Goal: Transaction & Acquisition: Obtain resource

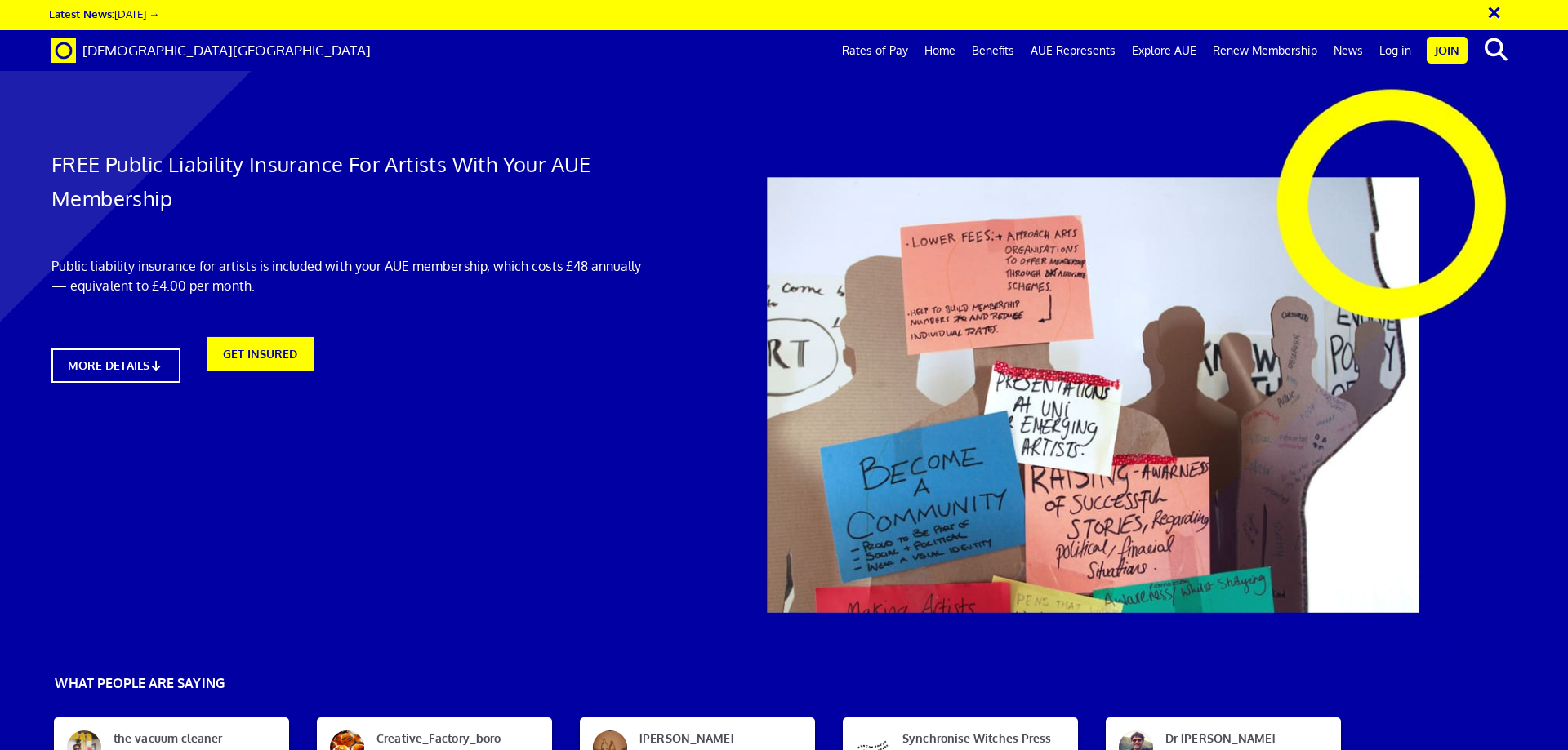
scroll to position [0, 26]
click at [1407, 46] on link "Log in" at bounding box center [1395, 50] width 48 height 41
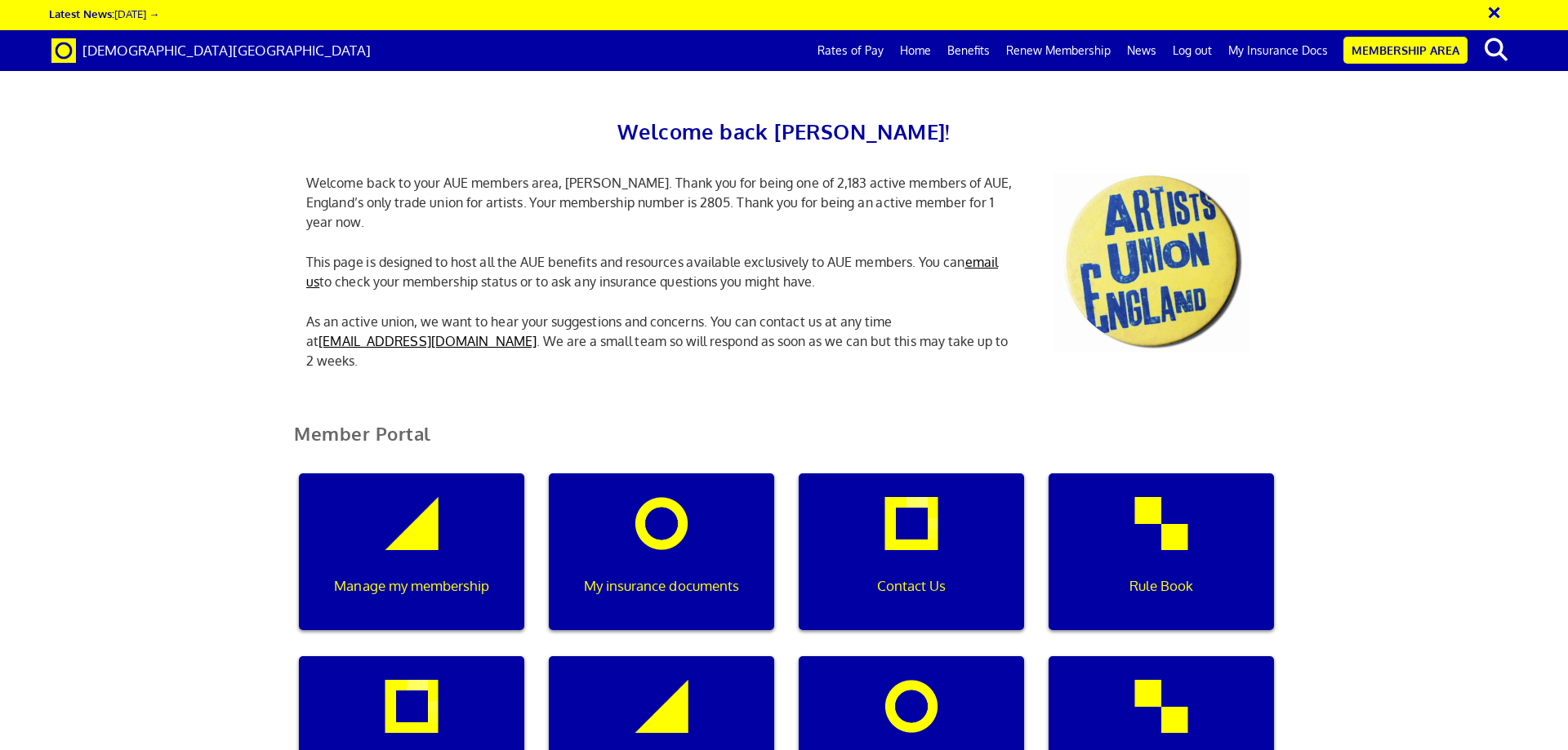
scroll to position [0, 5]
click at [637, 528] on div "My insurance documents" at bounding box center [661, 552] width 225 height 157
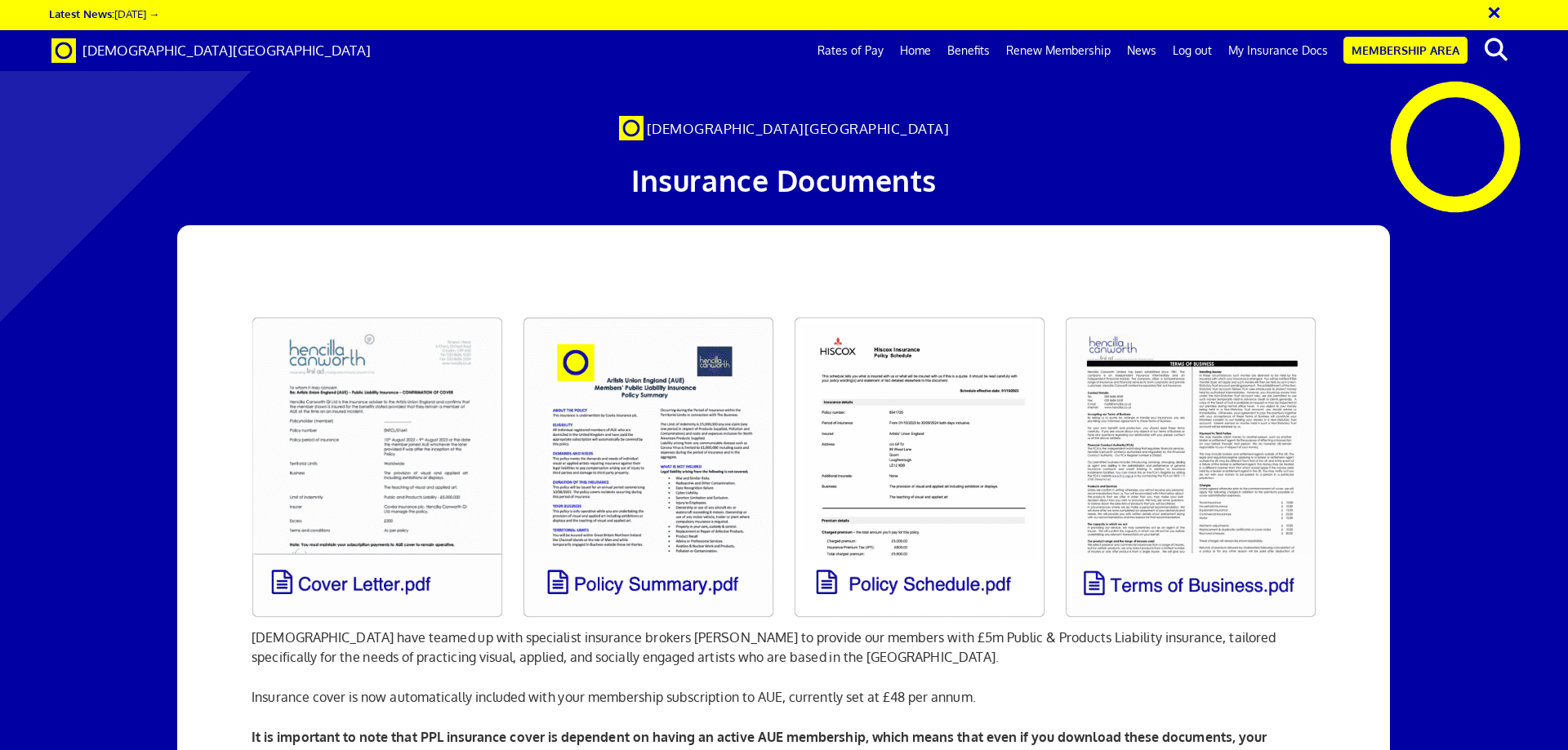
scroll to position [0, 26]
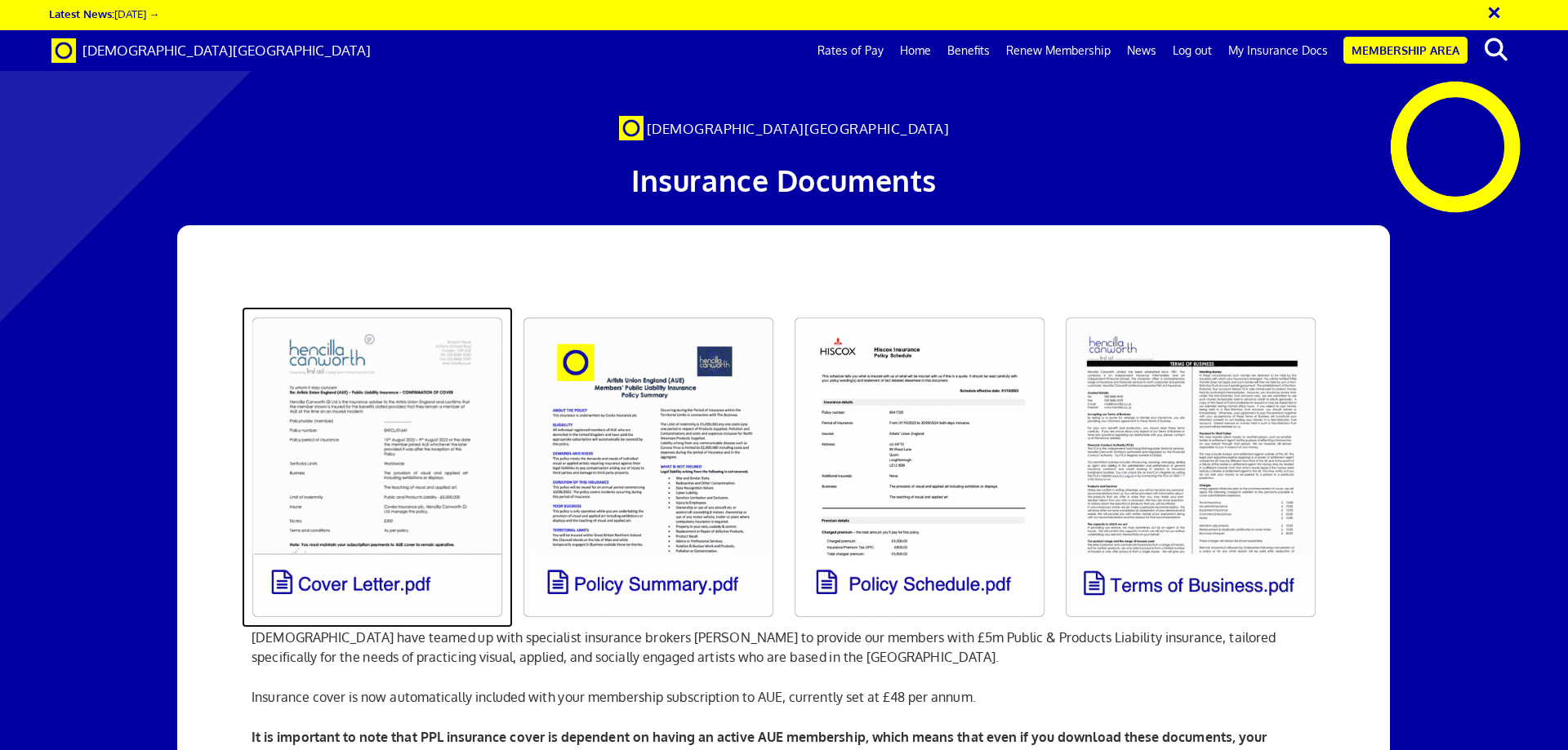
click at [428, 588] on link at bounding box center [378, 467] width 272 height 321
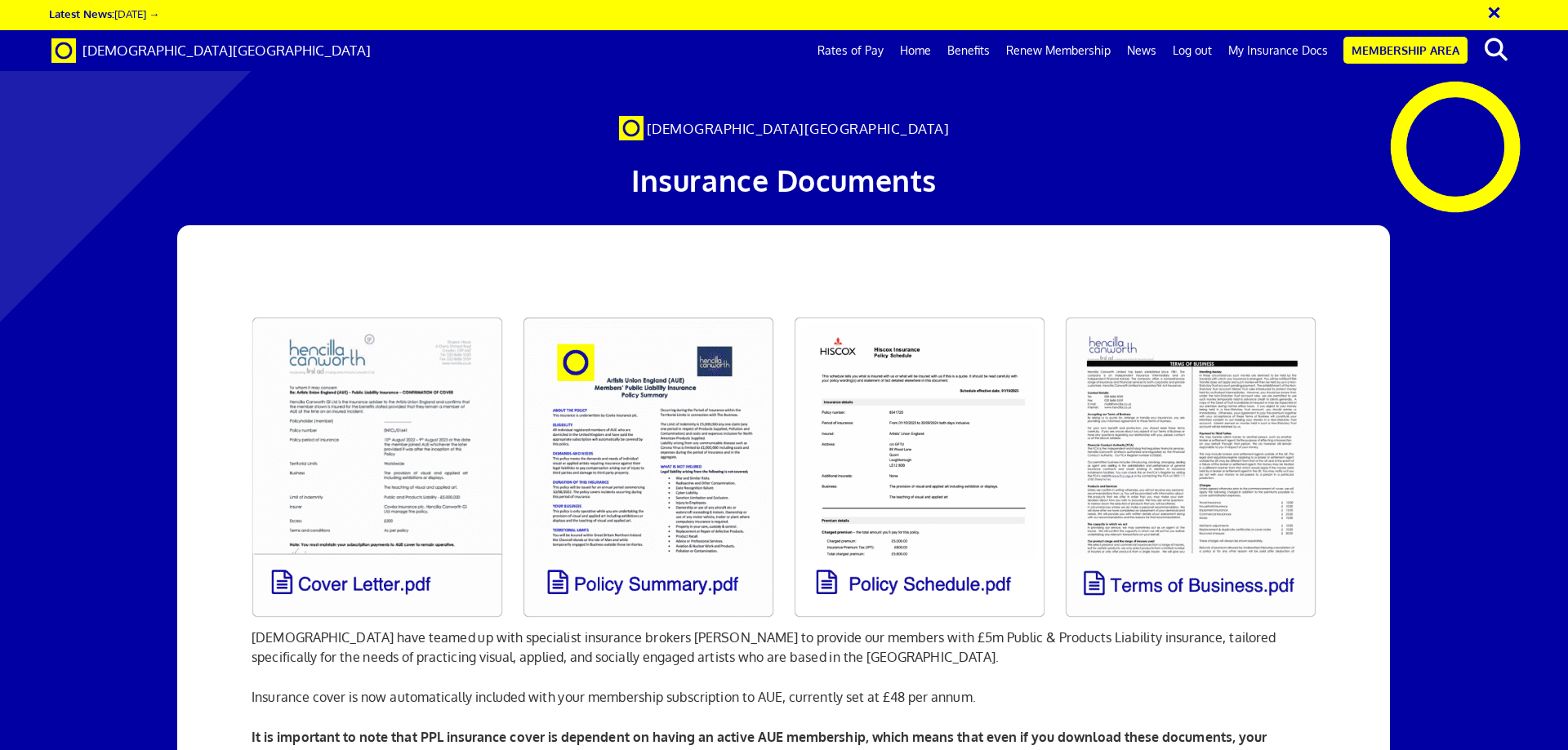
scroll to position [0, 26]
